Goal: Task Accomplishment & Management: Manage account settings

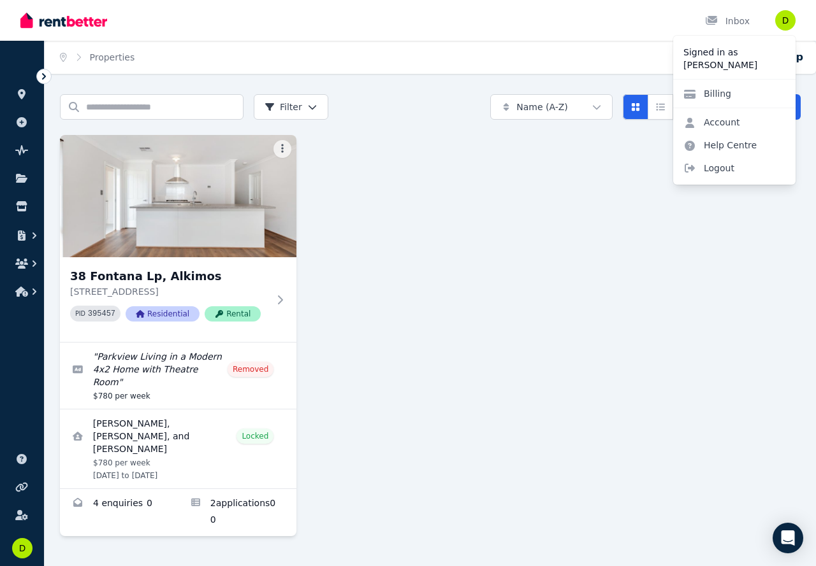
click at [50, 18] on img at bounding box center [63, 20] width 87 height 19
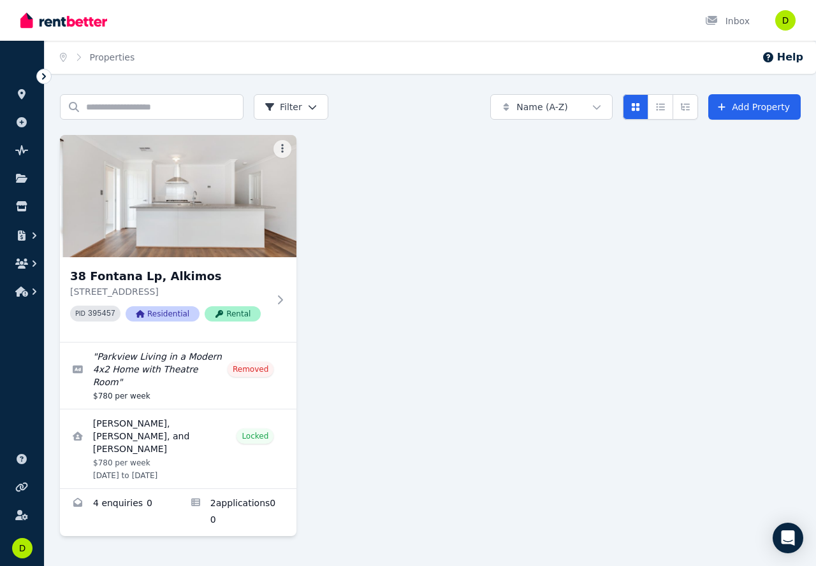
click at [776, 29] on div "Open user menu" at bounding box center [785, 20] width 20 height 20
click at [778, 22] on img "button" at bounding box center [785, 20] width 20 height 20
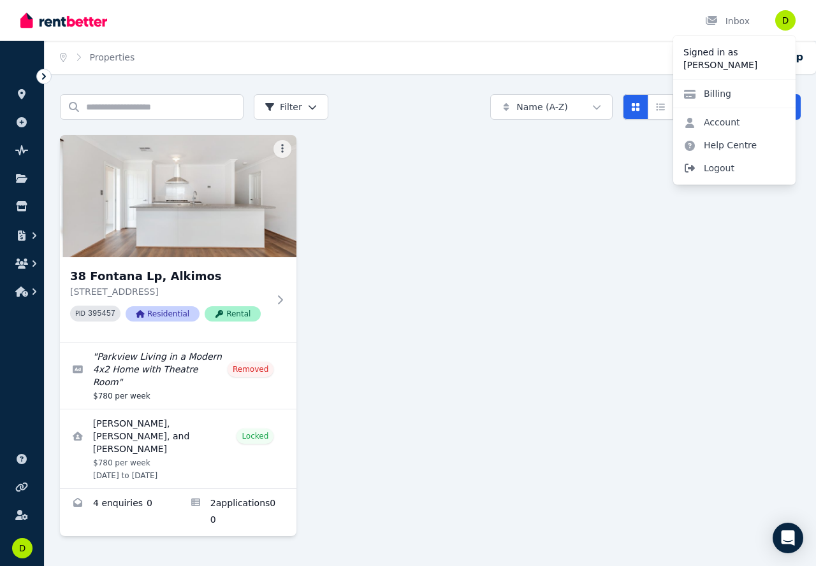
click at [727, 160] on span "Logout" at bounding box center [734, 168] width 122 height 23
